Goal: Task Accomplishment & Management: Contribute content

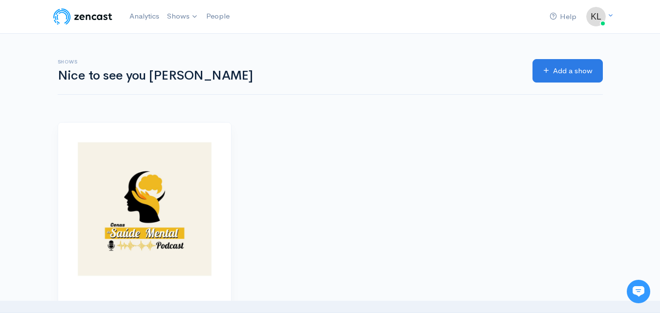
scroll to position [108, 0]
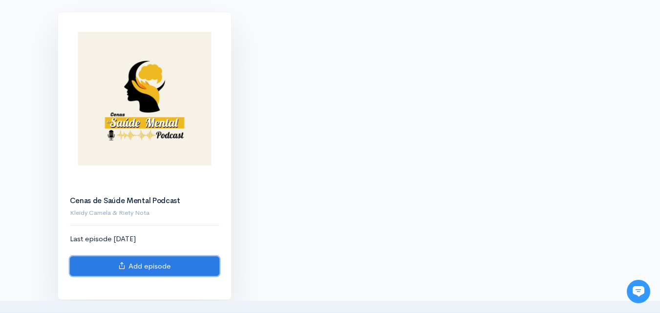
click at [144, 264] on link "Add episode" at bounding box center [144, 266] width 149 height 20
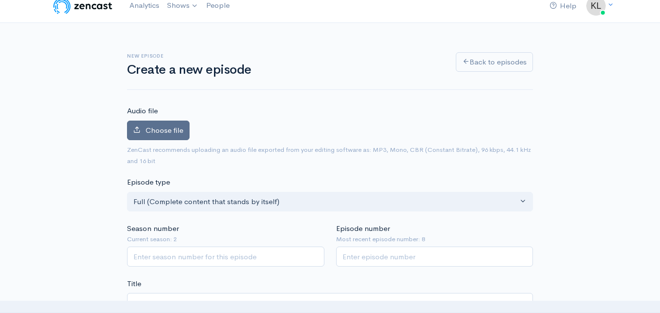
click at [148, 130] on span "Choose file" at bounding box center [164, 129] width 38 height 9
click at [0, 0] on input "Choose file" at bounding box center [0, 0] width 0 height 0
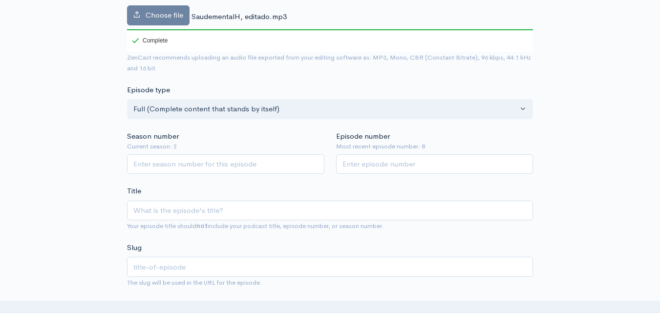
scroll to position [159, 0]
click at [208, 165] on input "Season number" at bounding box center [225, 164] width 197 height 20
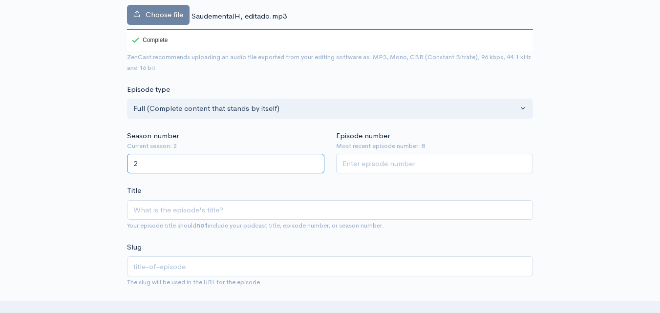
type input "2"
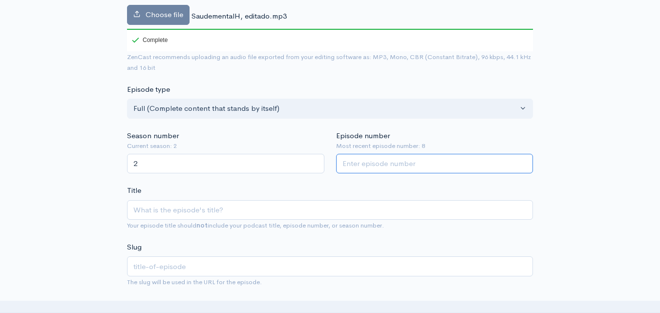
click at [374, 166] on input "Episode number" at bounding box center [434, 164] width 197 height 20
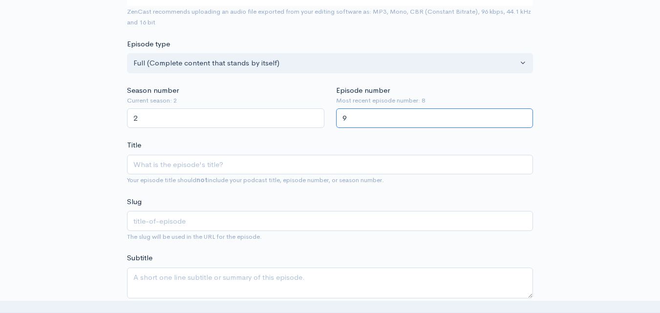
scroll to position [209, 0]
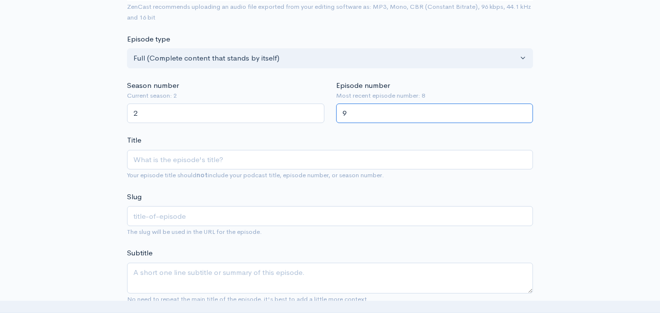
type input "9"
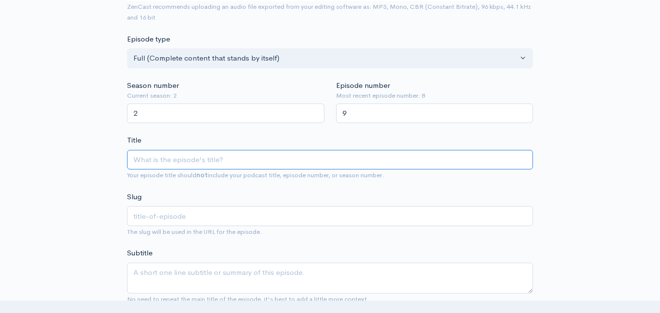
click at [172, 164] on input "Title" at bounding box center [330, 160] width 406 height 20
paste input "“Quais são os aspectos importantes da saúde mental dos homens?”"
type input "“Quais são os aspectos importantes da saúde mental dos homens?”"
type input "quais-sao-os-aspectos-importantes-da-saude-mental-dos-homens"
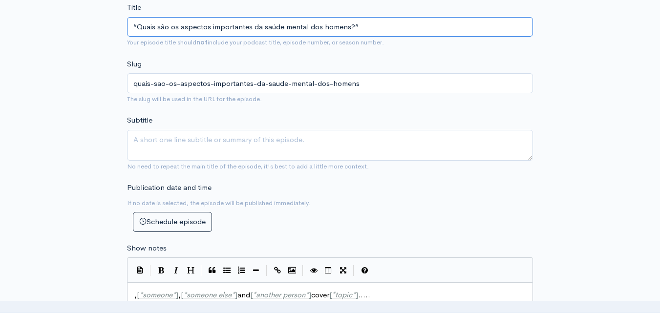
scroll to position [450, 0]
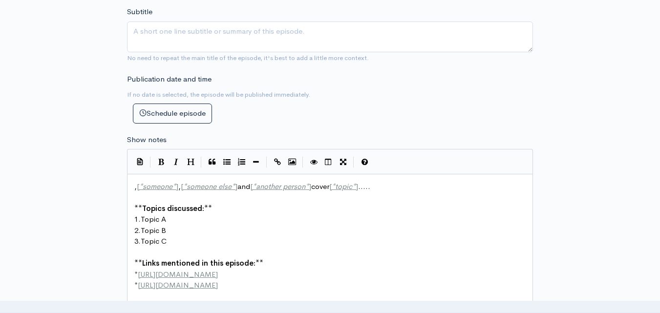
type input "“Quais são os aspectos importantes da saúde mental dos homens?”"
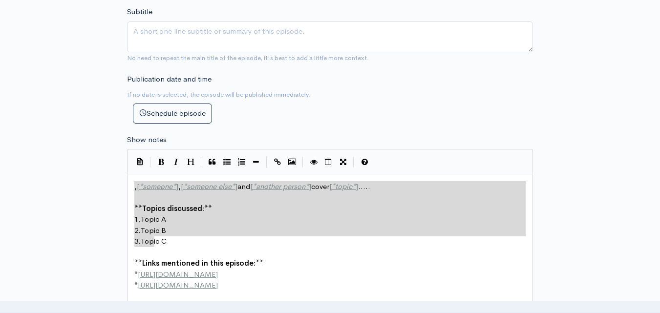
scroll to position [4, 0]
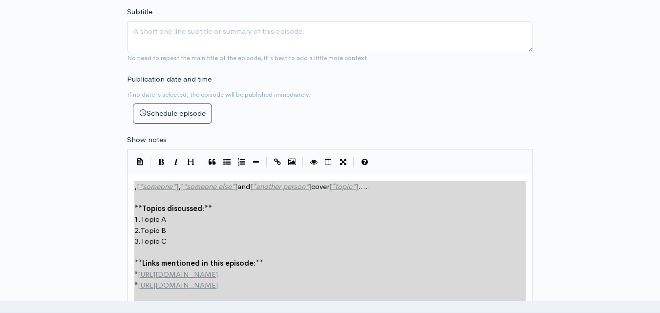
type textarea ", [*someone*], [*someone else*] and [*another person*] cover [*topic*]..... **T…"
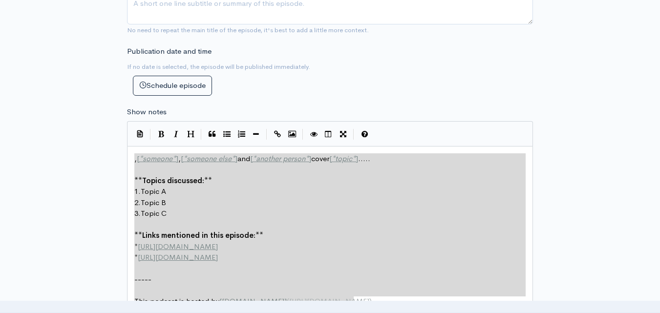
drag, startPoint x: 152, startPoint y: 240, endPoint x: 298, endPoint y: 322, distance: 167.2
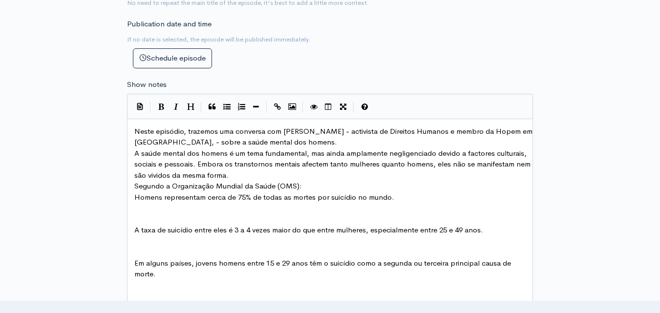
scroll to position [505, 0]
click at [137, 132] on span "Neste episódio, trazemos [PERSON_NAME] com [PERSON_NAME] - activista de Direito…" at bounding box center [334, 137] width 400 height 21
click at [323, 140] on pre "Neste episódio, trazemos [PERSON_NAME] com [PERSON_NAME] - activista de Direito…" at bounding box center [333, 137] width 402 height 22
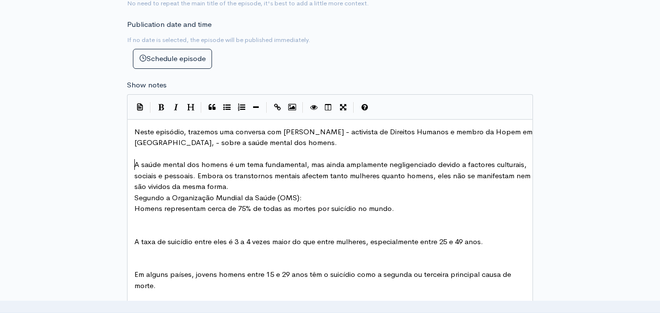
click at [134, 166] on pre "A saúde mental dos homens é um tema fundamental, mas ainda amplamente negligenc…" at bounding box center [333, 175] width 402 height 33
click at [292, 182] on pre "A saúde mental dos homens é um tema fundamental, mas ainda amplamente negligenc…" at bounding box center [333, 175] width 402 height 33
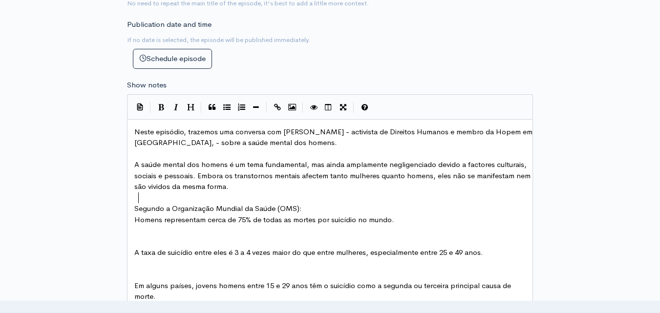
click at [133, 219] on pre "Homens representam cerca de 75% de todas as mortes por suicídio no mundo." at bounding box center [333, 219] width 402 height 11
type textarea "-"
click at [134, 253] on pre "A taxa de suicídio entre eles é 3 a 4 vezes maior do que entre mulheres, especi…" at bounding box center [333, 252] width 402 height 11
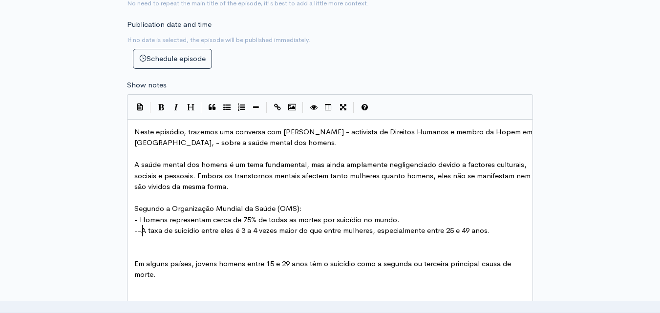
type textarea "---"
type textarea "-"
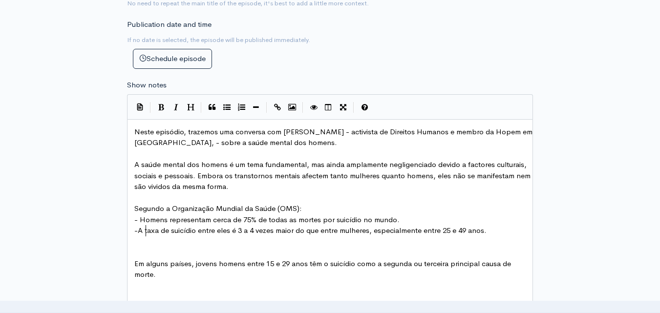
scroll to position [4, 4]
click at [134, 262] on span "Em alguns países, jovens homens entre 15 e 29 anos têm o suicídio como a segund…" at bounding box center [323, 269] width 378 height 21
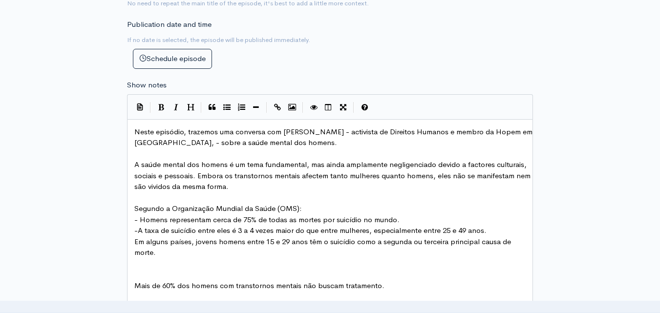
type textarea "-"
click at [134, 284] on span "Mais de 60% dos homens com transtornos mentais não buscam tratamento." at bounding box center [259, 285] width 250 height 9
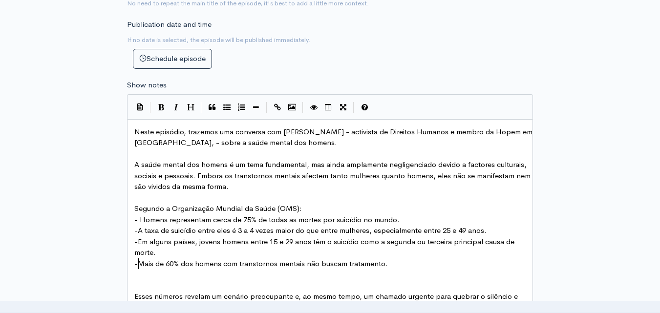
type textarea "--"
type textarea "-"
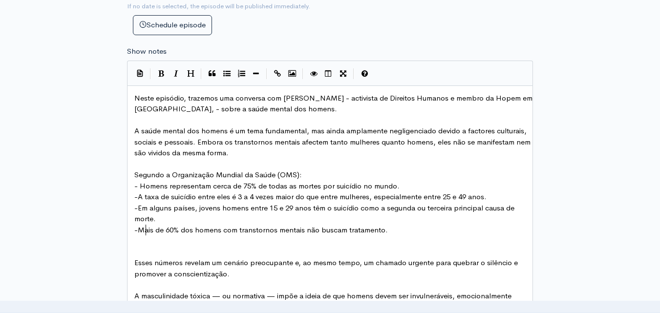
scroll to position [539, 0]
click at [133, 263] on pre "Esses números revelam um cenário preocupante e, ao mesmo tempo, um chamado urge…" at bounding box center [333, 268] width 402 height 22
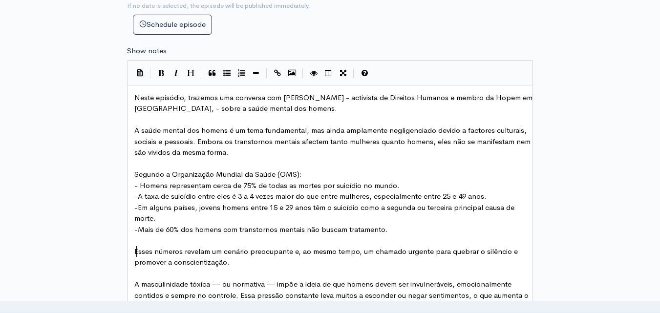
scroll to position [4, 3]
click at [152, 252] on span "Esses números revelam um cenário preocupante e, ao mesmo tempo, um chamado urge…" at bounding box center [326, 257] width 385 height 21
type textarea "tes"
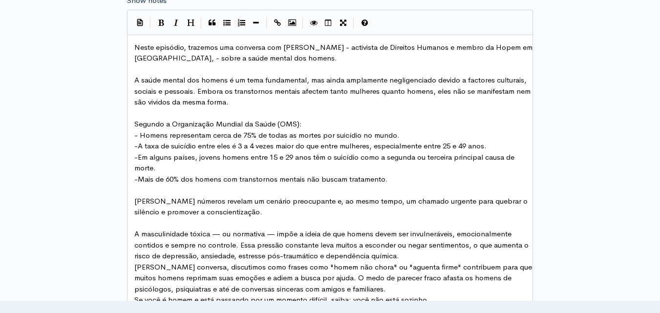
scroll to position [590, 0]
click at [232, 201] on span "Estes números revelam um cenário preocupante e, ao mesmo tempo, um chamado urge…" at bounding box center [331, 206] width 395 height 21
click at [233, 213] on pre "Estes números revelam um cenário preocupante e, ao mesmo tempo, um chamado urge…" at bounding box center [333, 206] width 402 height 22
type textarea "!"
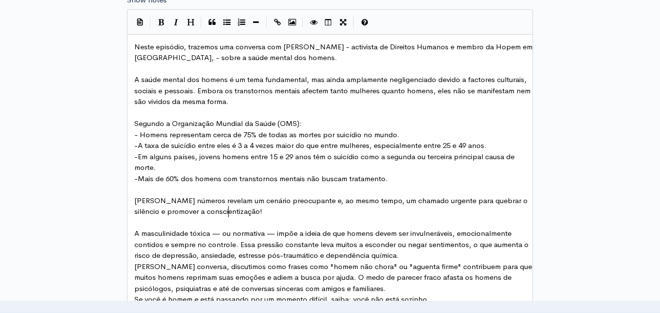
click at [135, 235] on span "A masculinidade tóxica — ou normativa — impõe a ideia de que homens devem ser i…" at bounding box center [332, 243] width 396 height 31
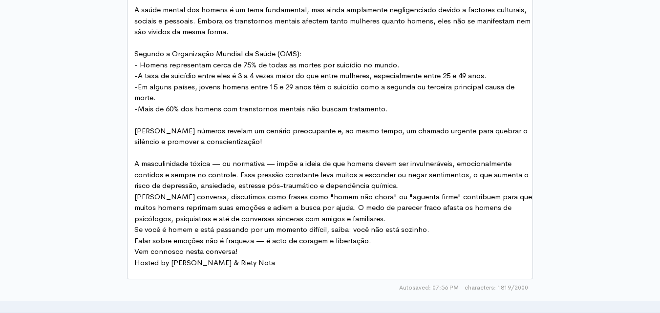
scroll to position [660, 0]
click at [406, 187] on pre "A masculinidade tóxica — ou normativa — impõe a ideia de que homens devem ser i…" at bounding box center [333, 174] width 402 height 33
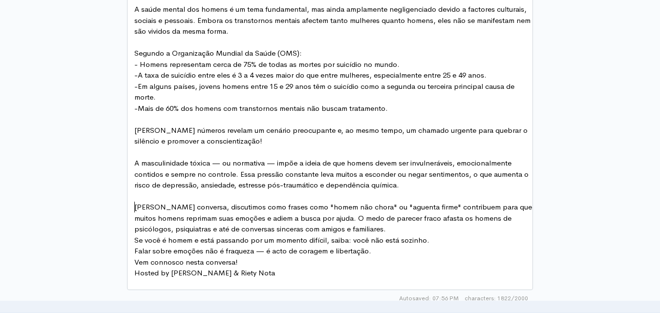
click at [135, 208] on span "Nesta conversa, discutimos como frases como "homem não chora" ou "aguenta firme…" at bounding box center [333, 217] width 399 height 31
click at [390, 230] on pre "Nesta conversa, discutimos como frases como "homem não chora" ou "aguenta firme…" at bounding box center [333, 218] width 402 height 33
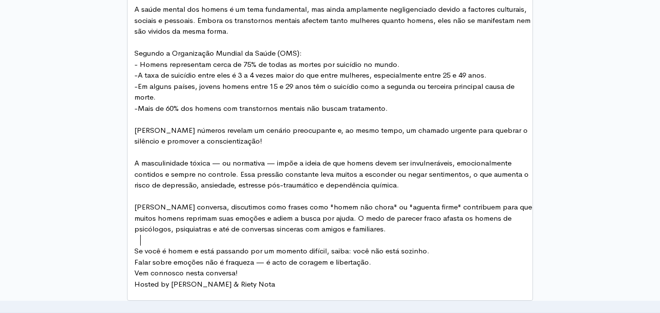
click at [435, 244] on pre at bounding box center [333, 240] width 402 height 11
click at [430, 252] on pre "Se você é homem e está passando por um momento difícil, saiba: você não está so…" at bounding box center [333, 251] width 402 height 11
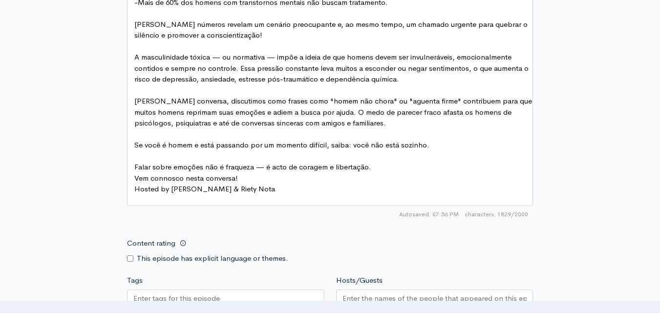
scroll to position [767, 0]
click at [382, 166] on pre "Falar sobre emoções não é fraqueza — é acto de coragem e libertação." at bounding box center [333, 166] width 402 height 11
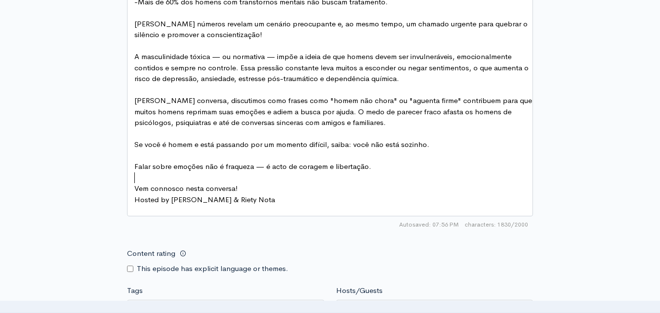
click at [241, 188] on pre "Vem connosco nesta conversa!" at bounding box center [333, 188] width 402 height 11
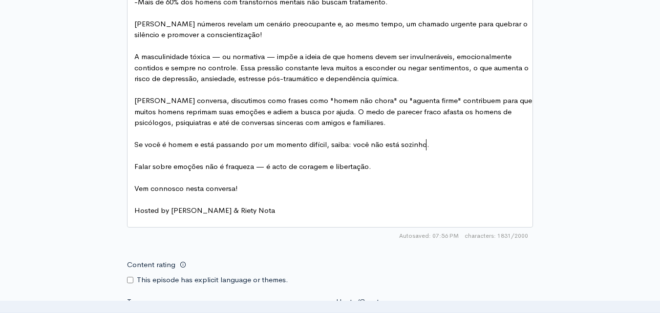
click at [438, 147] on pre "Se você é homem e está passando por um momento difícil, saiba: você não está so…" at bounding box center [333, 144] width 402 height 11
click at [368, 168] on span "Falar sobre emoções não é fraqueza — é acto de coragem e libertação." at bounding box center [252, 166] width 237 height 9
type textarea "!"
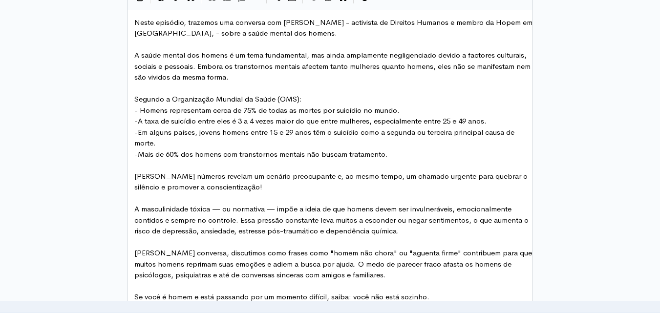
scroll to position [615, 0]
drag, startPoint x: 145, startPoint y: 54, endPoint x: 229, endPoint y: 60, distance: 84.6
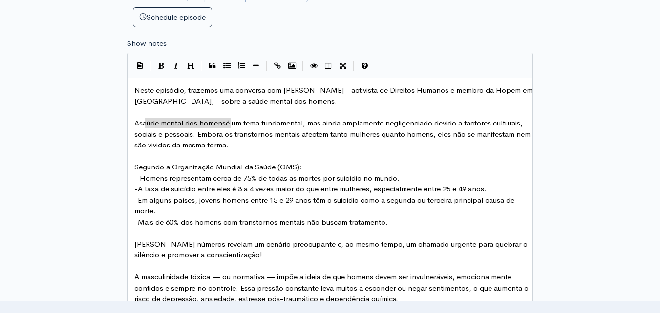
scroll to position [546, 0]
type textarea "saúde mental dos homens"
click at [161, 67] on icon "Bold" at bounding box center [161, 65] width 6 height 7
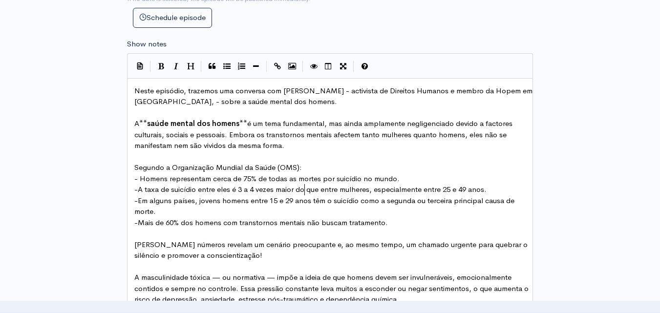
click at [306, 188] on span "-A taxa de suicídio entre eles é 3 a 4 vezes maior do que entre mulheres, espec…" at bounding box center [310, 189] width 352 height 9
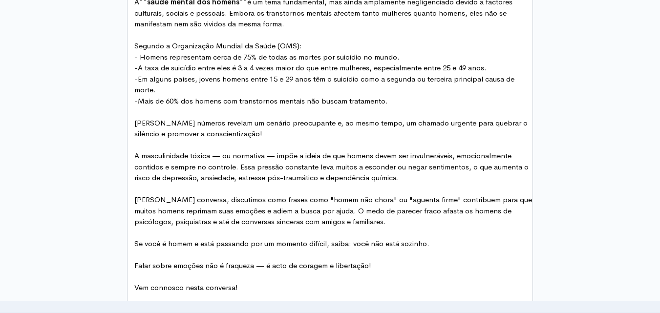
scroll to position [668, 0]
type textarea "masculinidade tóxica"
drag, startPoint x: 216, startPoint y: 157, endPoint x: 145, endPoint y: 155, distance: 70.3
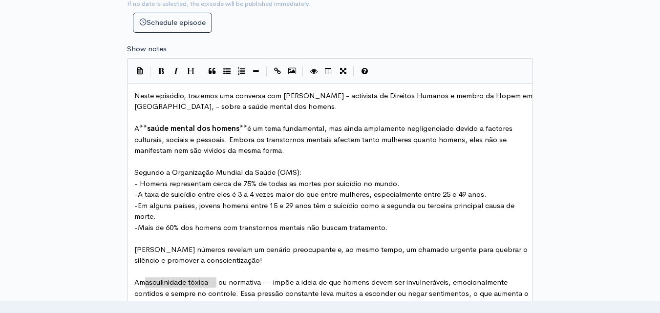
scroll to position [534, 0]
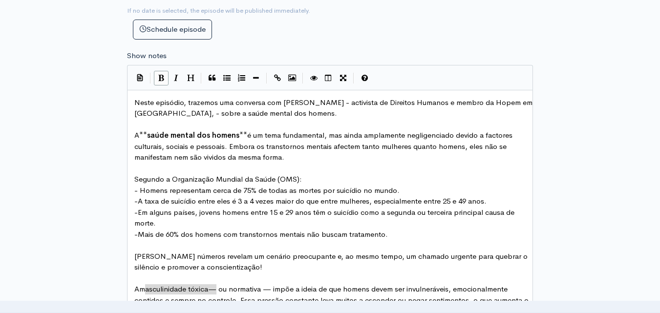
click at [160, 80] on icon "Bold" at bounding box center [161, 77] width 6 height 7
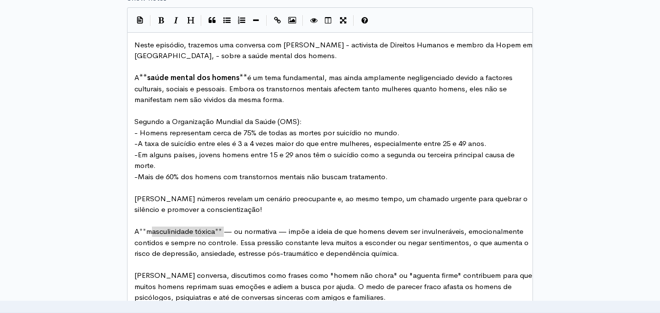
scroll to position [592, 0]
type textarea "normativa"
drag, startPoint x: 285, startPoint y: 232, endPoint x: 253, endPoint y: 232, distance: 31.7
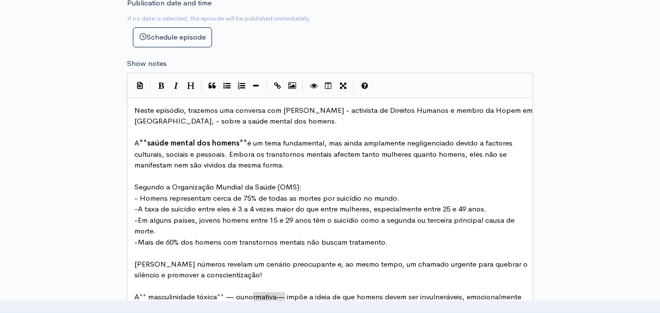
scroll to position [512, 0]
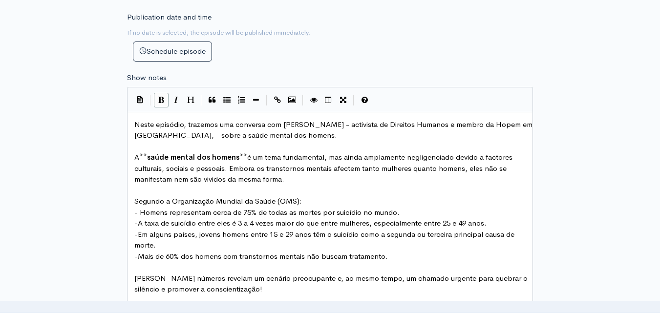
click at [161, 100] on icon "Bold" at bounding box center [161, 99] width 6 height 7
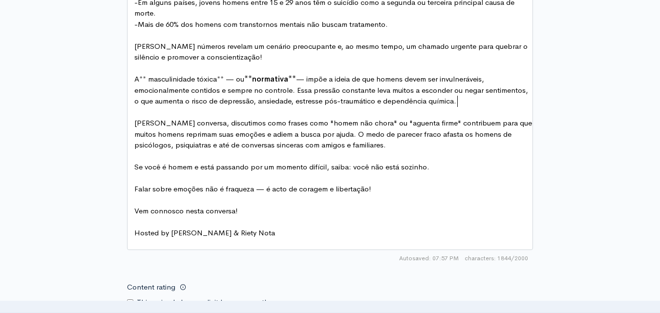
scroll to position [745, 0]
type textarea "homem não chora"
drag, startPoint x: 353, startPoint y: 124, endPoint x: 299, endPoint y: 123, distance: 53.2
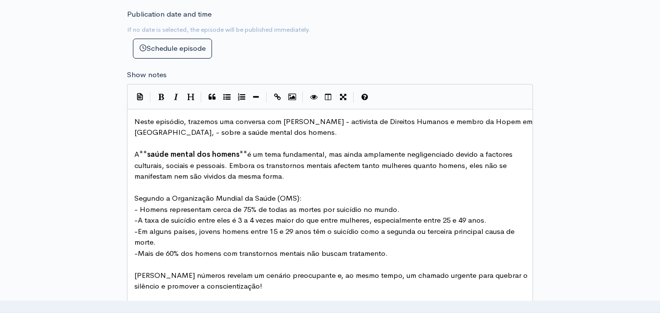
scroll to position [510, 0]
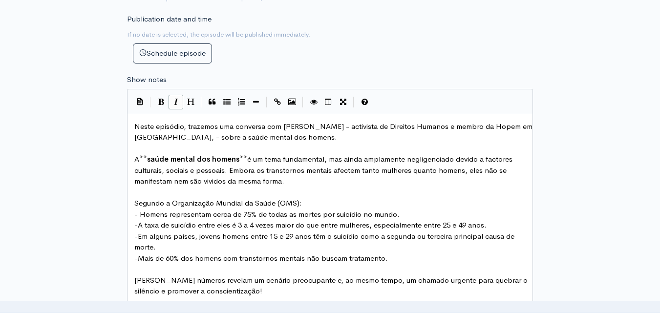
click at [174, 103] on icon "Italic" at bounding box center [176, 101] width 4 height 7
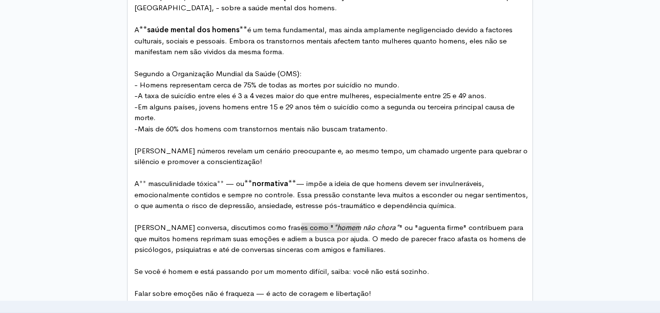
scroll to position [646, 0]
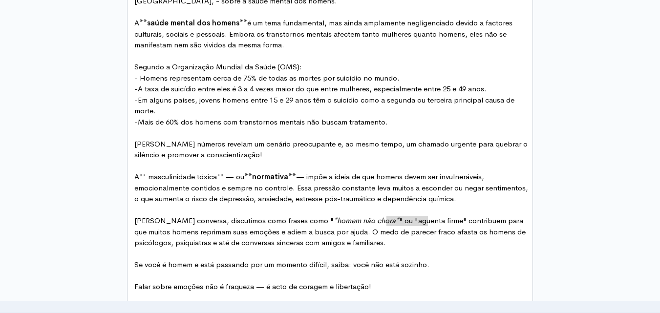
type textarea "aguenta firme"
drag, startPoint x: 427, startPoint y: 221, endPoint x: 384, endPoint y: 218, distance: 43.5
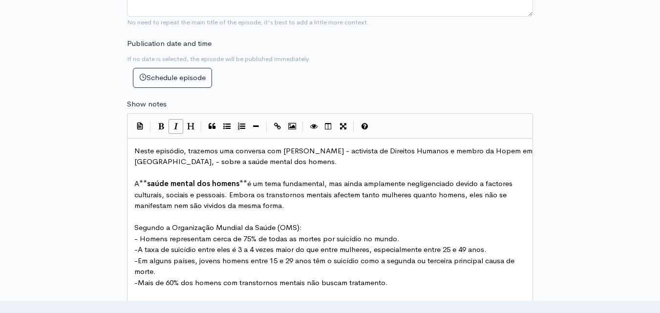
click at [179, 127] on button "Italic" at bounding box center [175, 126] width 15 height 15
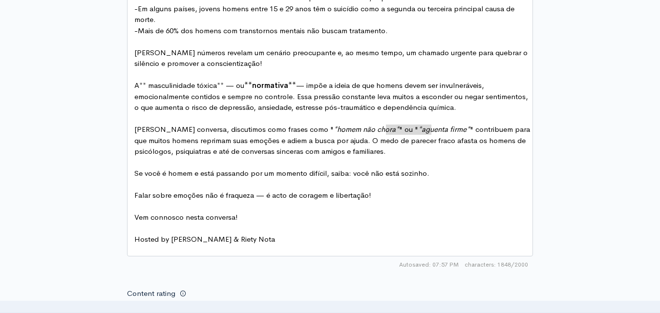
scroll to position [739, 0]
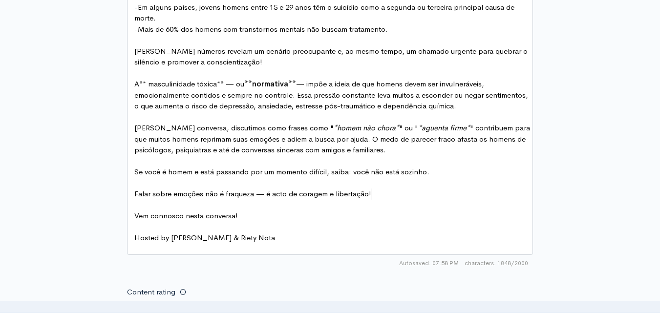
click at [391, 200] on pre "​" at bounding box center [333, 205] width 402 height 11
type textarea "você não está sozinho"
drag, startPoint x: 424, startPoint y: 174, endPoint x: 351, endPoint y: 172, distance: 72.8
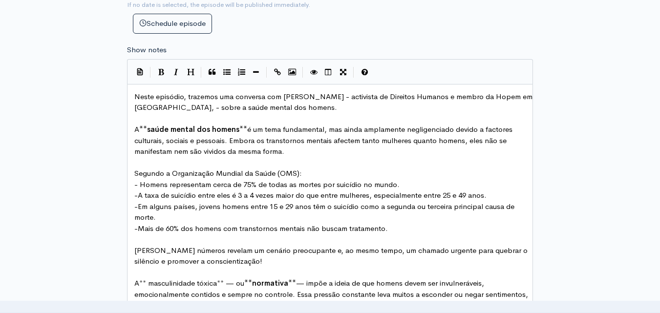
scroll to position [522, 0]
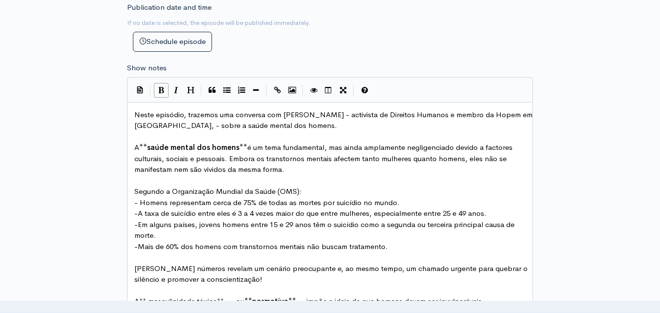
click at [156, 89] on button "Bold" at bounding box center [161, 90] width 15 height 15
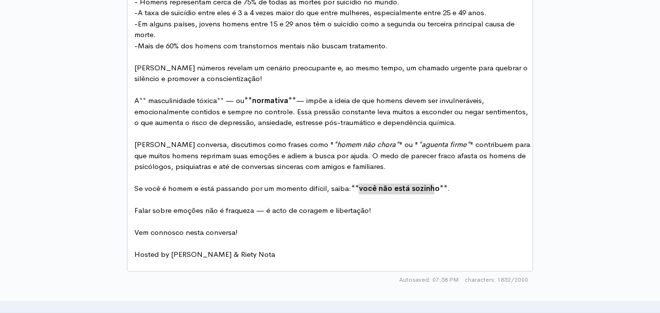
scroll to position [736, 0]
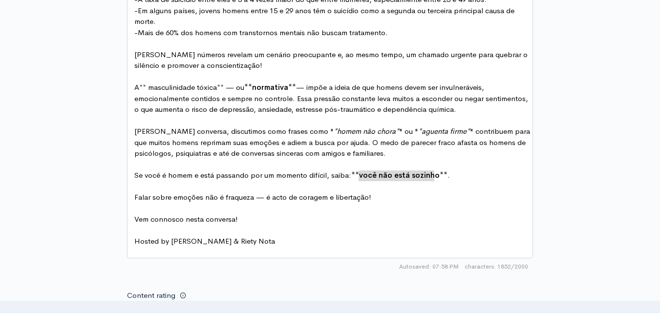
click at [415, 199] on pre "Falar sobre emoções não é fraqueza — é acto de coragem e libertação!" at bounding box center [333, 197] width 402 height 11
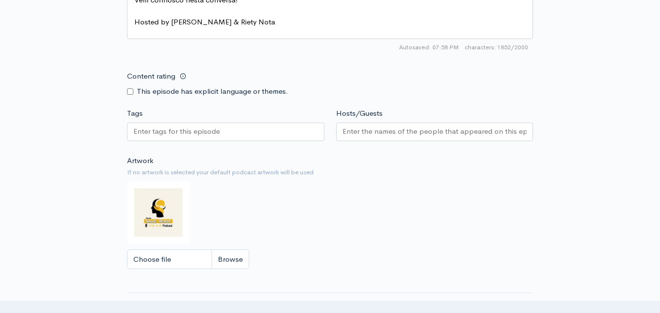
scroll to position [957, 0]
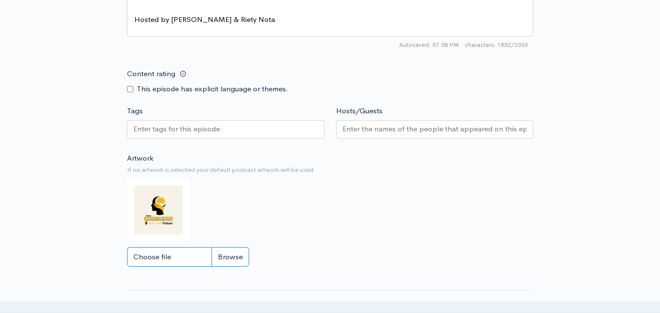
click at [171, 260] on input "Choose file" at bounding box center [188, 257] width 122 height 20
type input "C:\fakepath\Com Edgar Bernardo.jpeg"
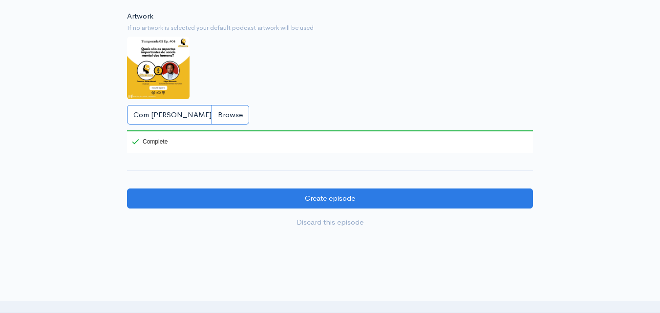
scroll to position [1104, 0]
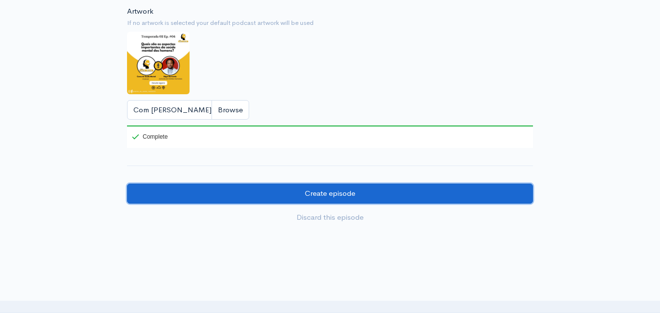
click at [376, 202] on input "Create episode" at bounding box center [330, 194] width 406 height 20
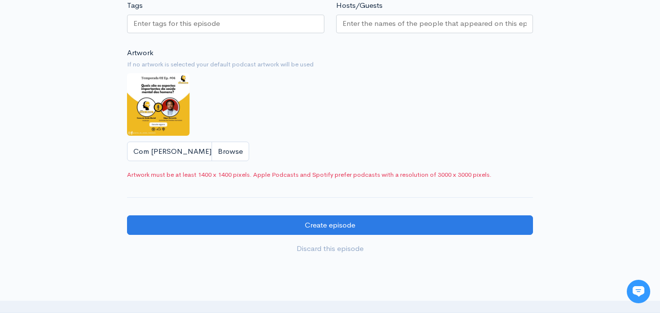
scroll to position [1041, 0]
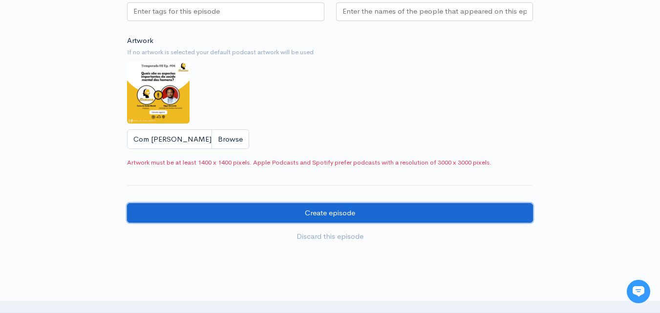
click at [346, 221] on input "Create episode" at bounding box center [330, 213] width 406 height 20
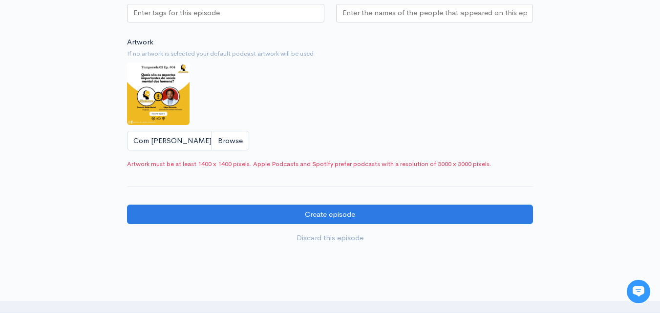
scroll to position [1040, 0]
click at [299, 116] on div "Artwork If no artwork is selected your default podcast artwork will be used Com…" at bounding box center [330, 97] width 406 height 120
click at [174, 94] on img at bounding box center [158, 93] width 62 height 62
click at [236, 147] on input "Com [PERSON_NAME].jpeg" at bounding box center [188, 141] width 122 height 20
click at [148, 97] on img at bounding box center [158, 93] width 62 height 62
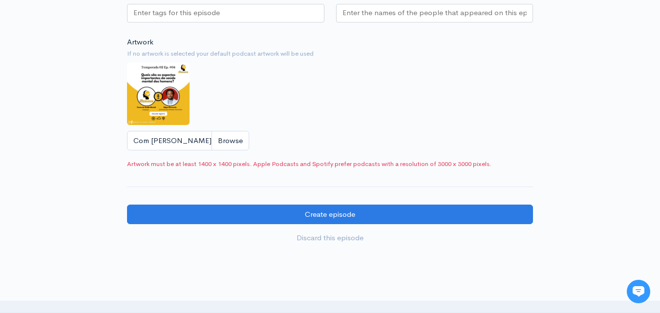
click at [229, 83] on div "Artwork If no artwork is selected your default podcast artwork will be used Com…" at bounding box center [330, 97] width 406 height 120
click at [142, 91] on img at bounding box center [158, 93] width 62 height 62
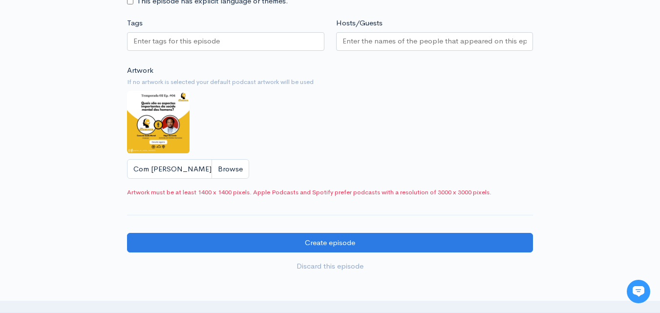
scroll to position [1003, 0]
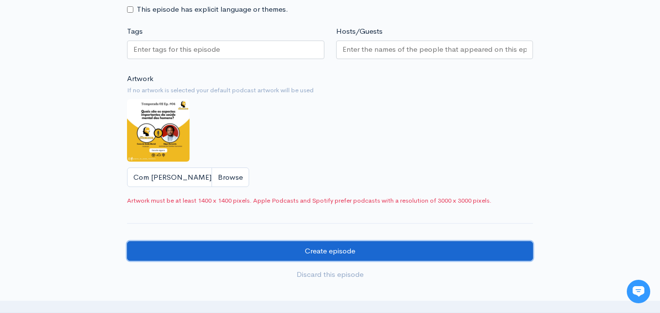
click at [326, 259] on input "Create episode" at bounding box center [330, 251] width 406 height 20
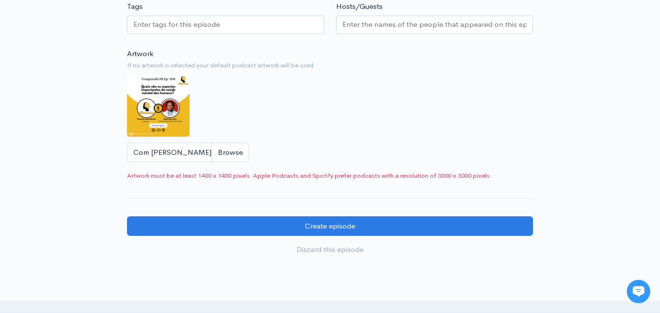
scroll to position [1029, 0]
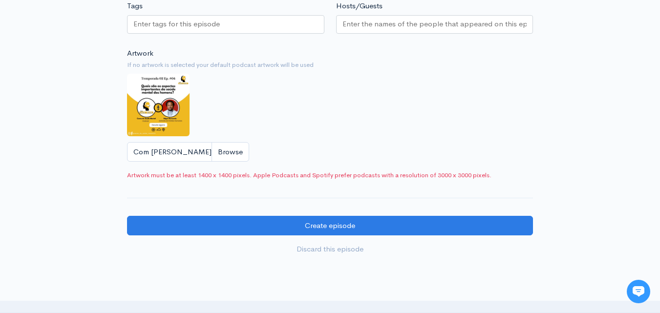
click at [254, 127] on div "Artwork If no artwork is selected your default podcast artwork will be used Com…" at bounding box center [330, 108] width 406 height 120
click at [329, 259] on link "Discard this episode" at bounding box center [330, 249] width 406 height 20
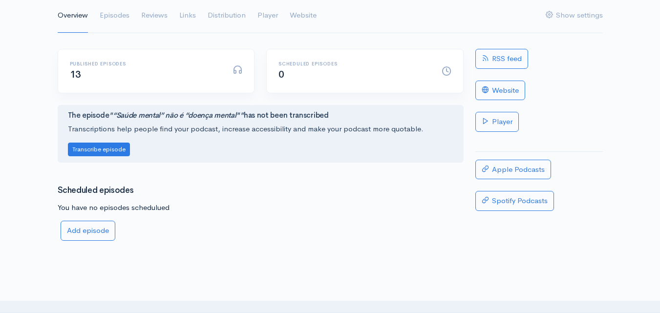
scroll to position [124, 0]
click at [83, 233] on link "Add episode" at bounding box center [88, 230] width 55 height 20
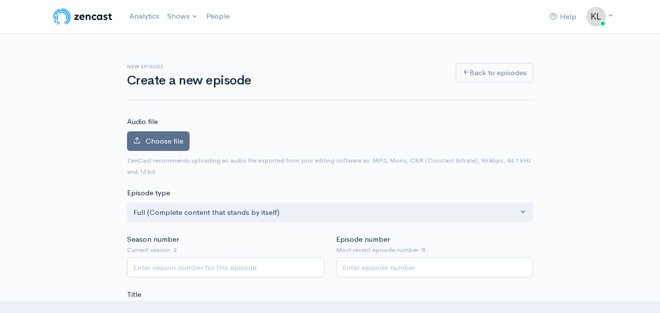
click at [170, 132] on label "Choose file" at bounding box center [158, 141] width 62 height 20
click at [0, 0] on input "Choose file" at bounding box center [0, 0] width 0 height 0
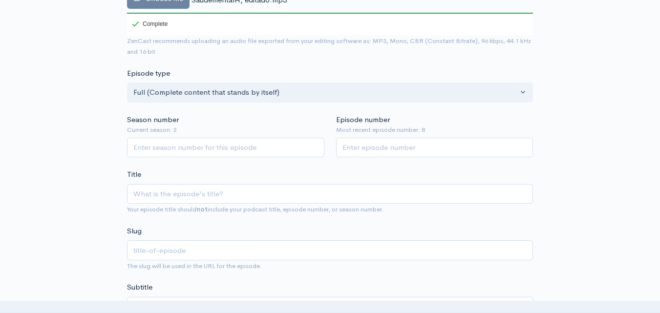
scroll to position [197, 0]
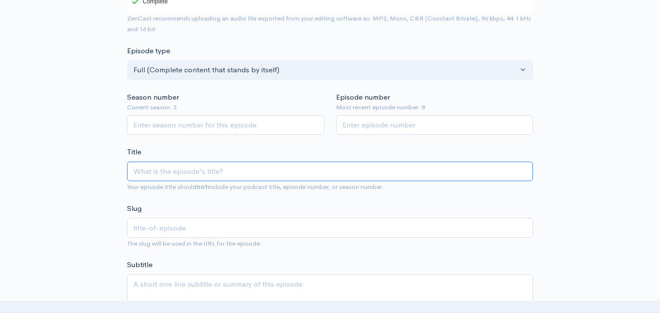
click at [149, 169] on input "Title" at bounding box center [330, 172] width 406 height 20
paste input "“Quais são os aspectos importantes da saúde mental dos homens?”"
type input "“Quais são os aspectos importantes da saúde mental dos homens?”"
type input "quais-sao-os-aspectos-importantes-da-saude-mental-dos-homens"
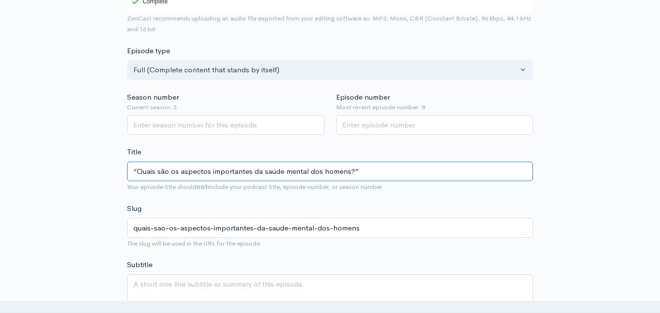
type input "“Quais são os aspectos importantes da saúde mental dos homens?”"
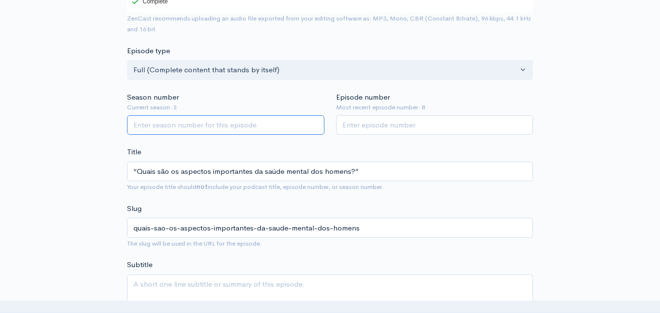
click at [166, 123] on input "Season number" at bounding box center [225, 125] width 197 height 20
type input "2"
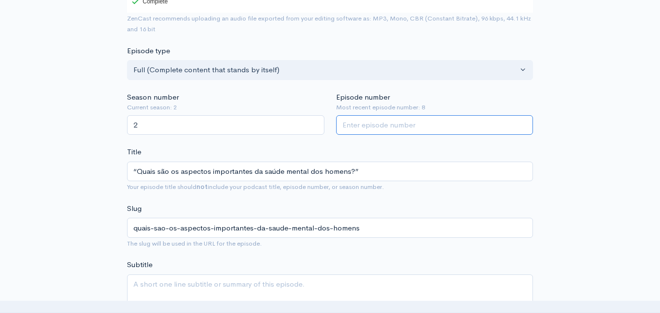
click at [382, 125] on input "Episode number" at bounding box center [434, 125] width 197 height 20
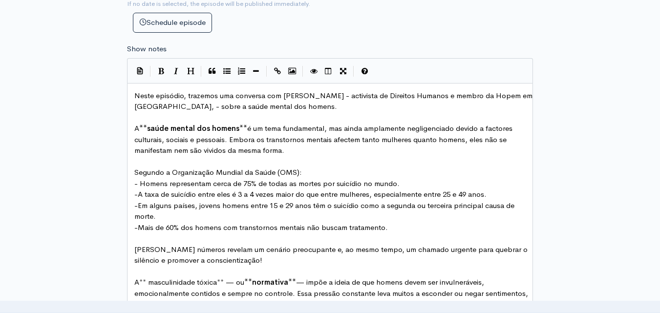
scroll to position [541, 0]
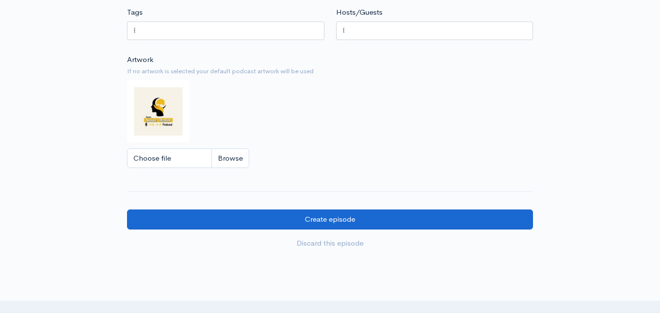
type input "9"
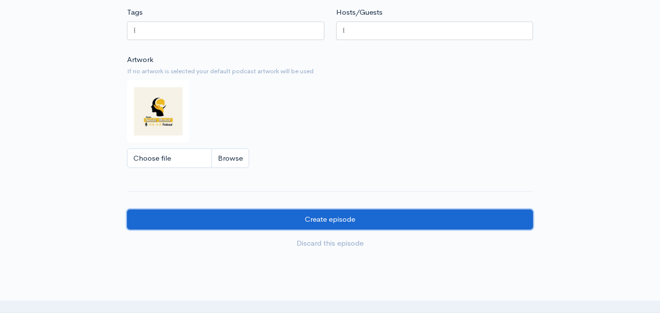
click at [323, 229] on input "Create episode" at bounding box center [330, 219] width 406 height 20
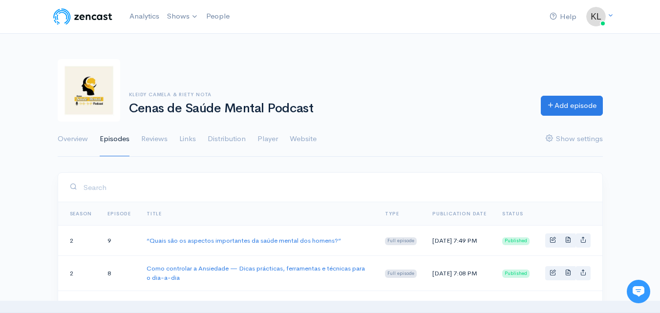
scroll to position [0, 0]
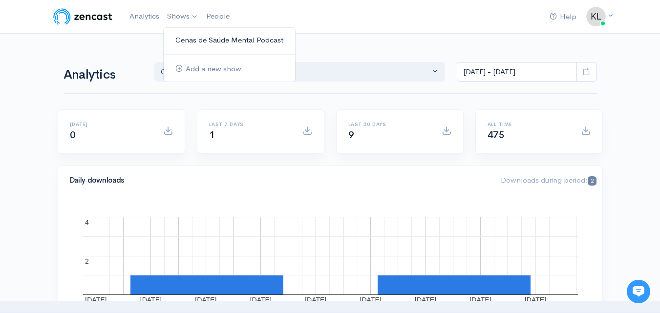
click at [189, 37] on link "Cenas de Saúde Mental Podcast" at bounding box center [229, 40] width 131 height 17
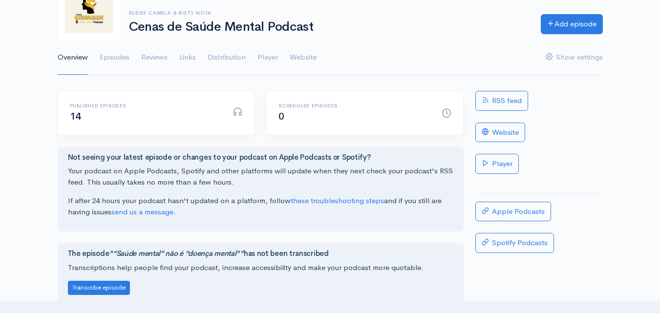
scroll to position [79, 0]
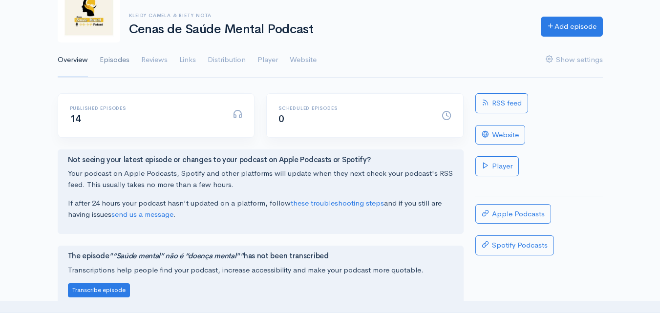
click at [104, 61] on link "Episodes" at bounding box center [115, 59] width 30 height 35
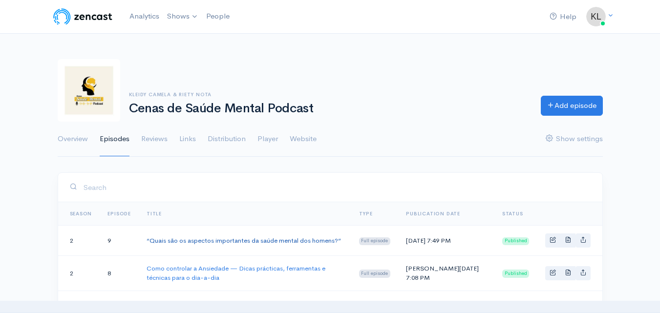
click at [232, 243] on link "“Quais são os aspectos importantes da saúde mental dos homens?”" at bounding box center [243, 240] width 194 height 8
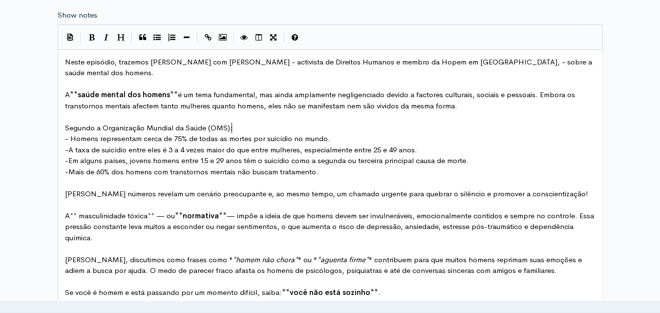
click at [242, 127] on pre "Segundo a Organização Mundial da Saúde (OMS):" at bounding box center [333, 128] width 541 height 11
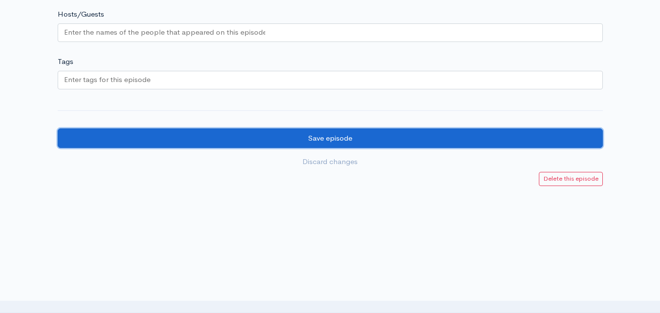
click at [372, 138] on input "Save episode" at bounding box center [330, 138] width 545 height 20
